Goal: Obtain resource: Download file/media

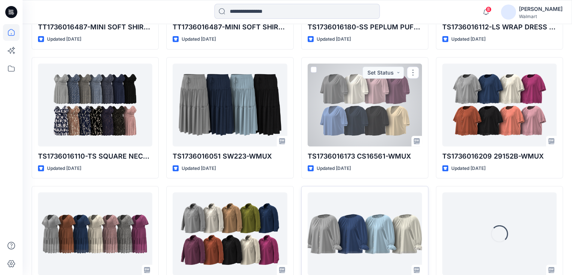
scroll to position [2221, 0]
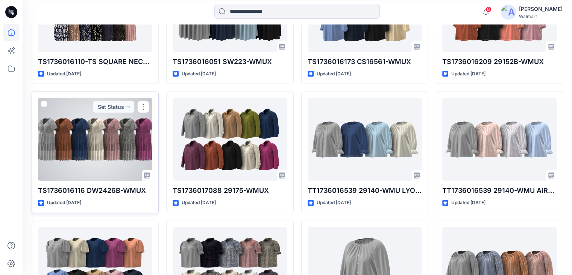
click at [122, 136] on div at bounding box center [95, 139] width 114 height 83
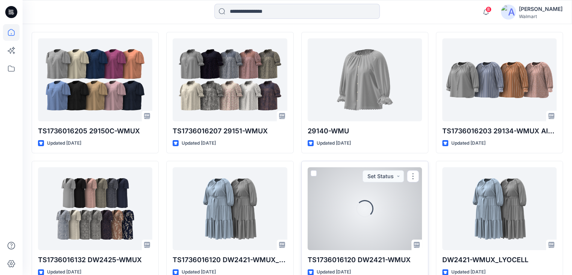
scroll to position [2381, 0]
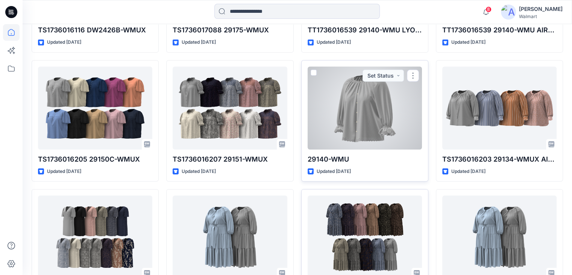
click at [291, 118] on div at bounding box center [365, 108] width 114 height 83
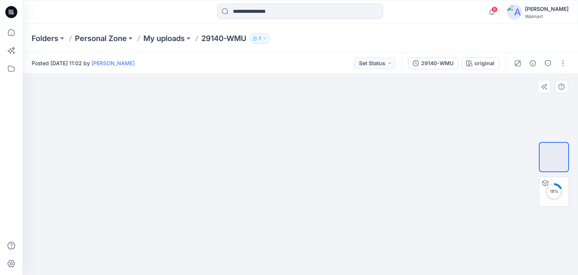
drag, startPoint x: 411, startPoint y: 169, endPoint x: 439, endPoint y: 140, distance: 41.0
click at [291, 127] on div at bounding box center [300, 174] width 555 height 201
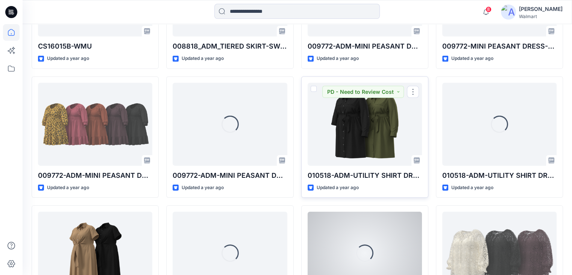
scroll to position [5311, 0]
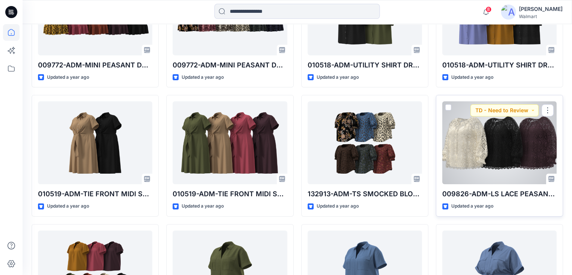
click at [291, 140] on div at bounding box center [500, 142] width 114 height 83
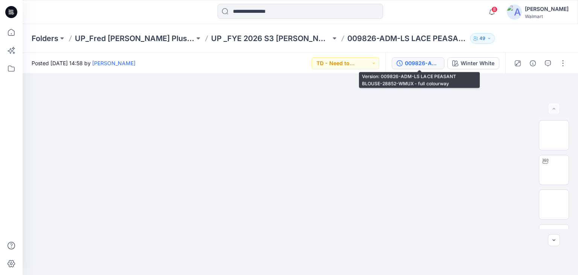
click at [291, 60] on div "009826-ADM-LS LACE PEASANT BLOUSE-28852-WMUX - full colourway" at bounding box center [422, 63] width 35 height 8
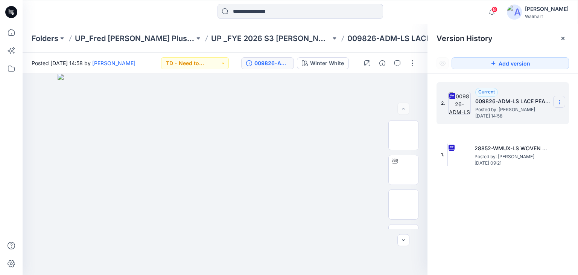
click at [291, 105] on section at bounding box center [559, 102] width 12 height 12
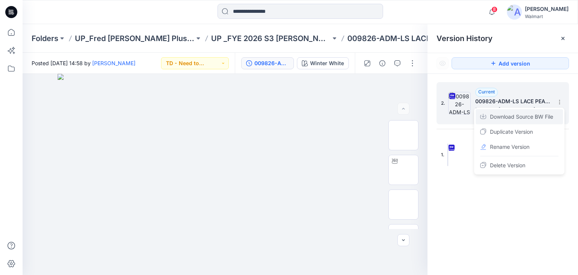
click at [291, 116] on span "Download Source BW File" at bounding box center [521, 116] width 63 height 9
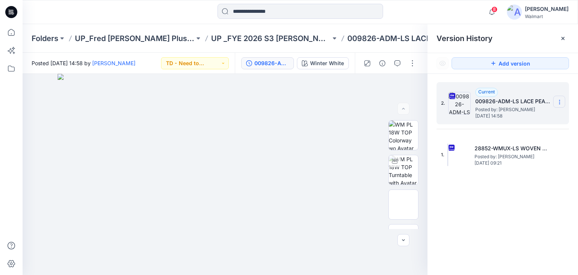
click at [291, 103] on icon at bounding box center [560, 102] width 6 height 6
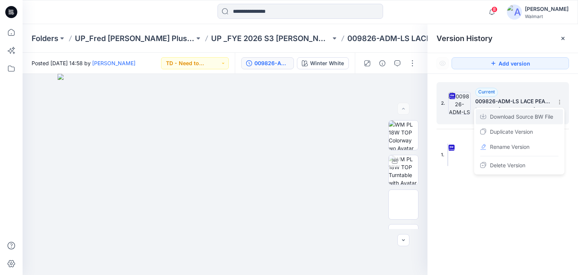
click at [291, 119] on span "Download Source BW File" at bounding box center [521, 116] width 63 height 9
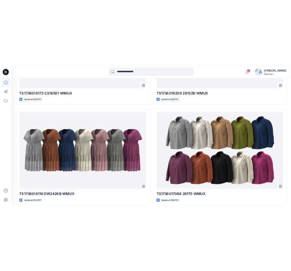
scroll to position [11950, 0]
